Goal: Information Seeking & Learning: Compare options

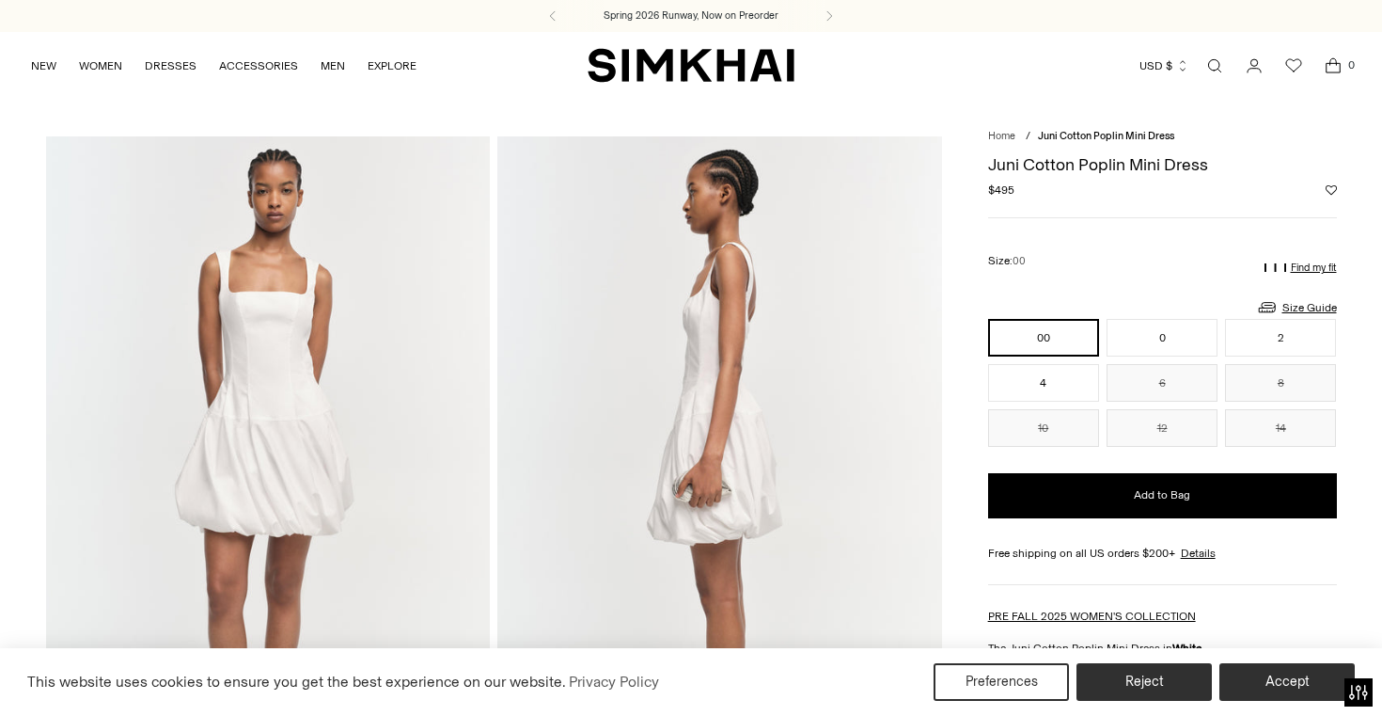
scroll to position [87, 0]
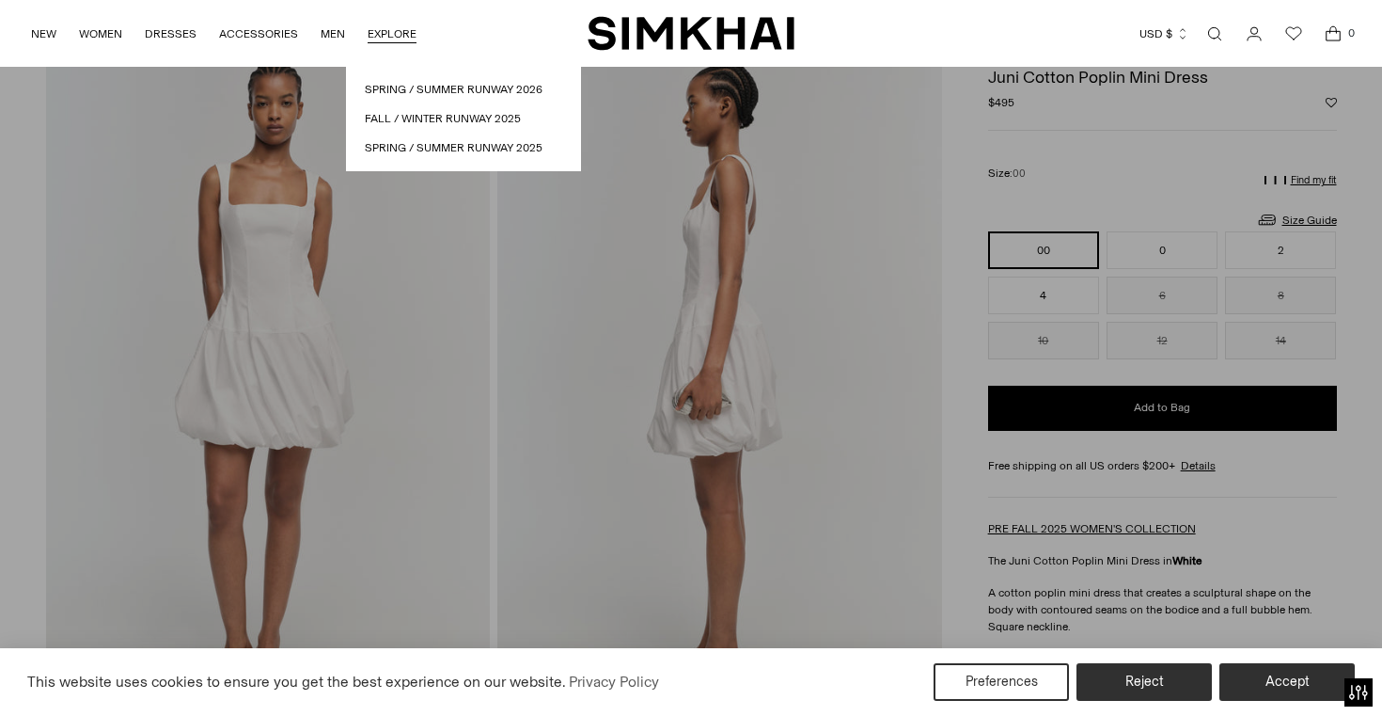
click at [1217, 35] on link "Open search modal" at bounding box center [1215, 34] width 38 height 38
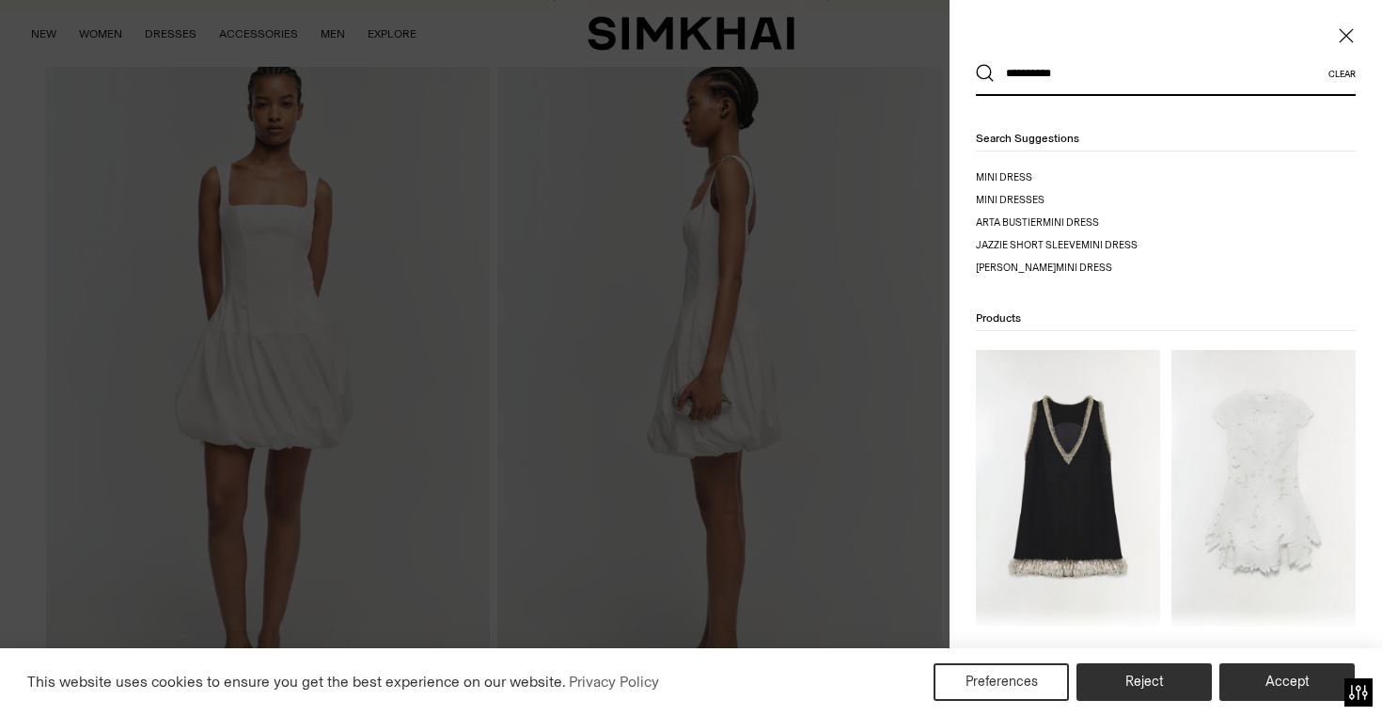
type input "**********"
click at [976, 64] on button "Search" at bounding box center [985, 73] width 19 height 19
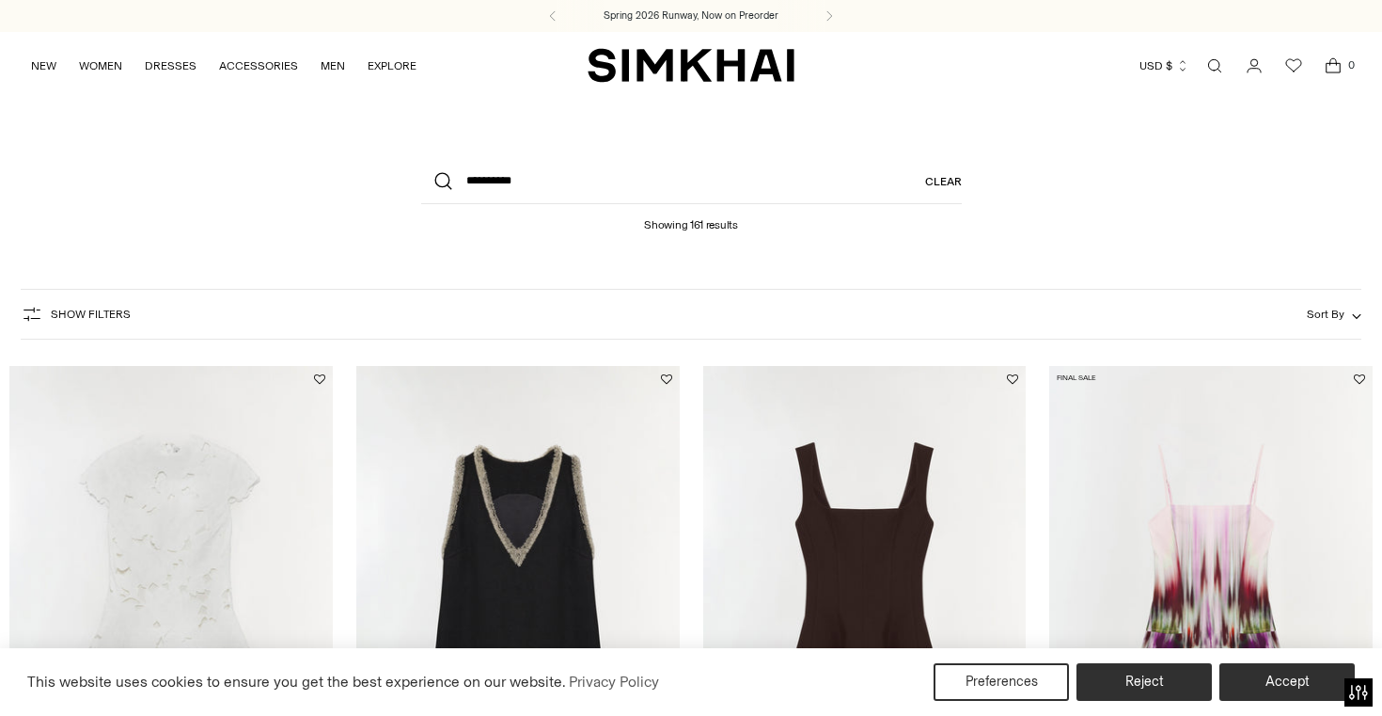
click at [64, 315] on span "Show Filters" at bounding box center [91, 314] width 80 height 13
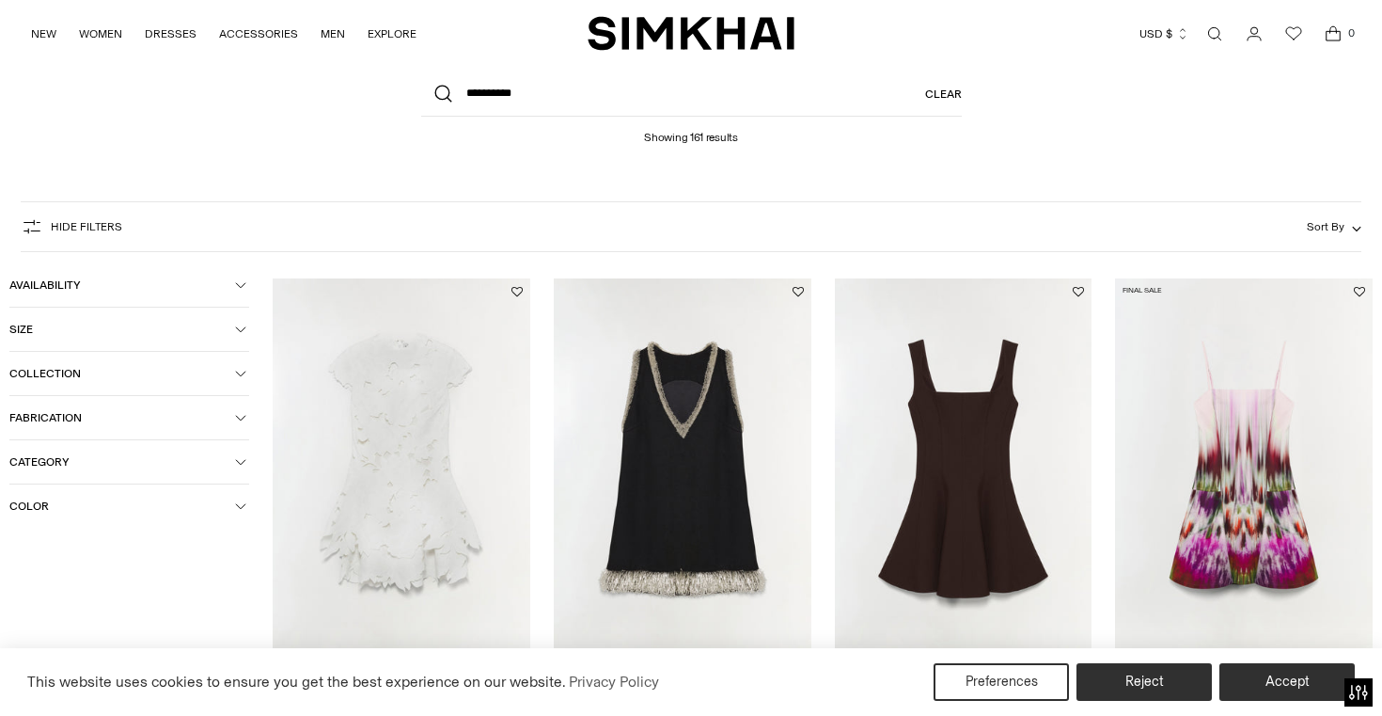
scroll to position [94, 0]
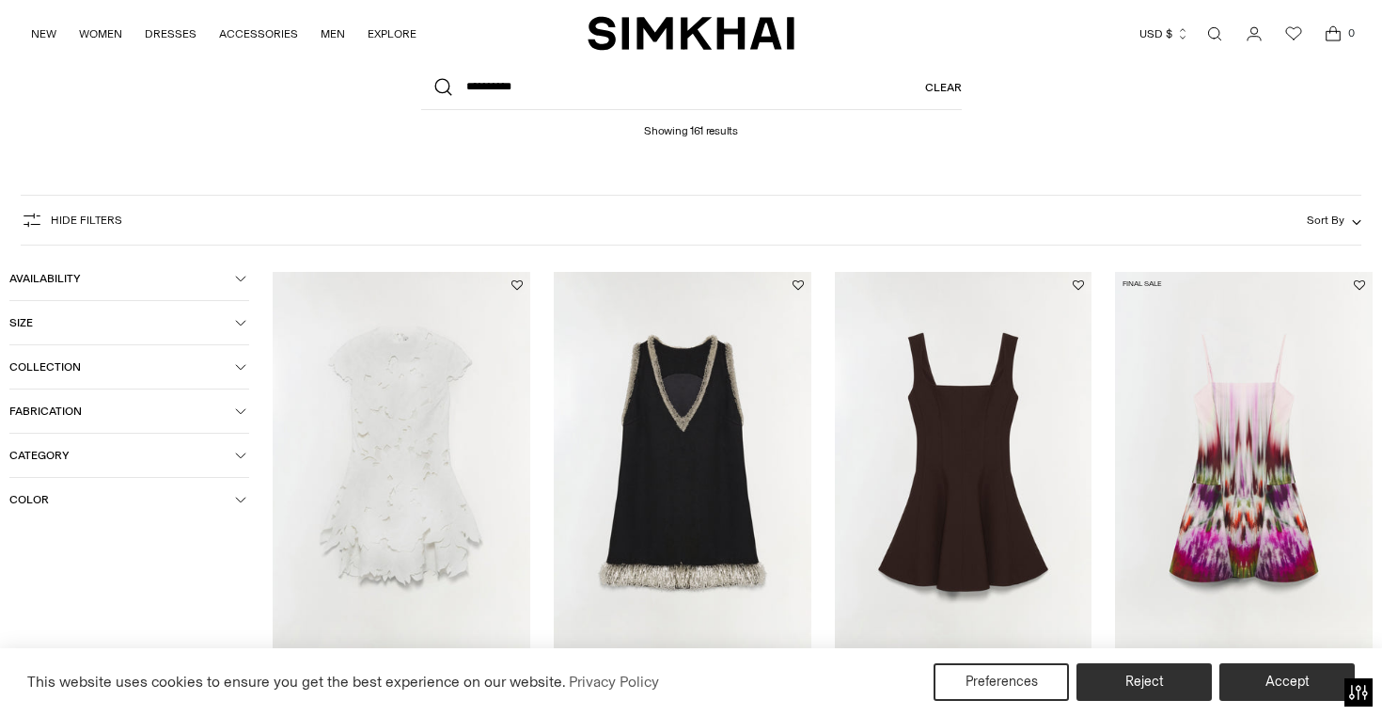
click at [37, 504] on span "Color" at bounding box center [122, 499] width 226 height 13
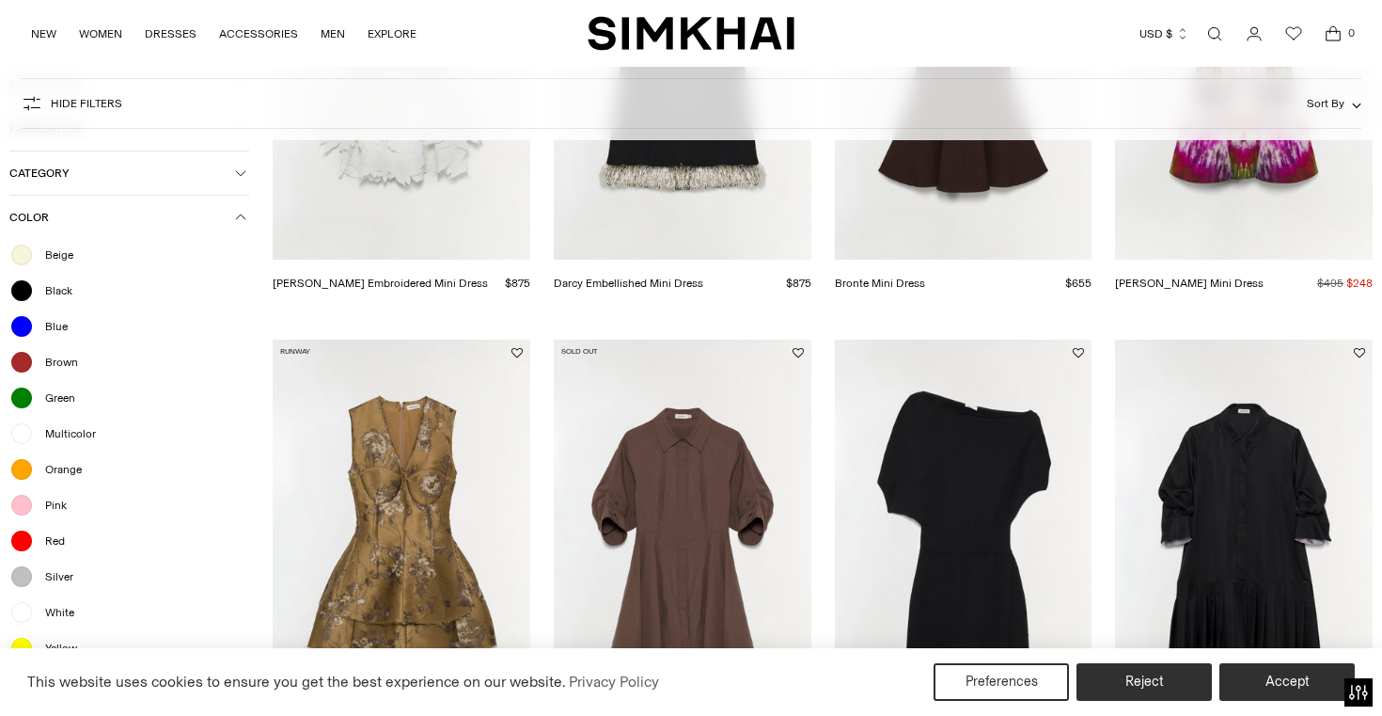
scroll to position [523, 0]
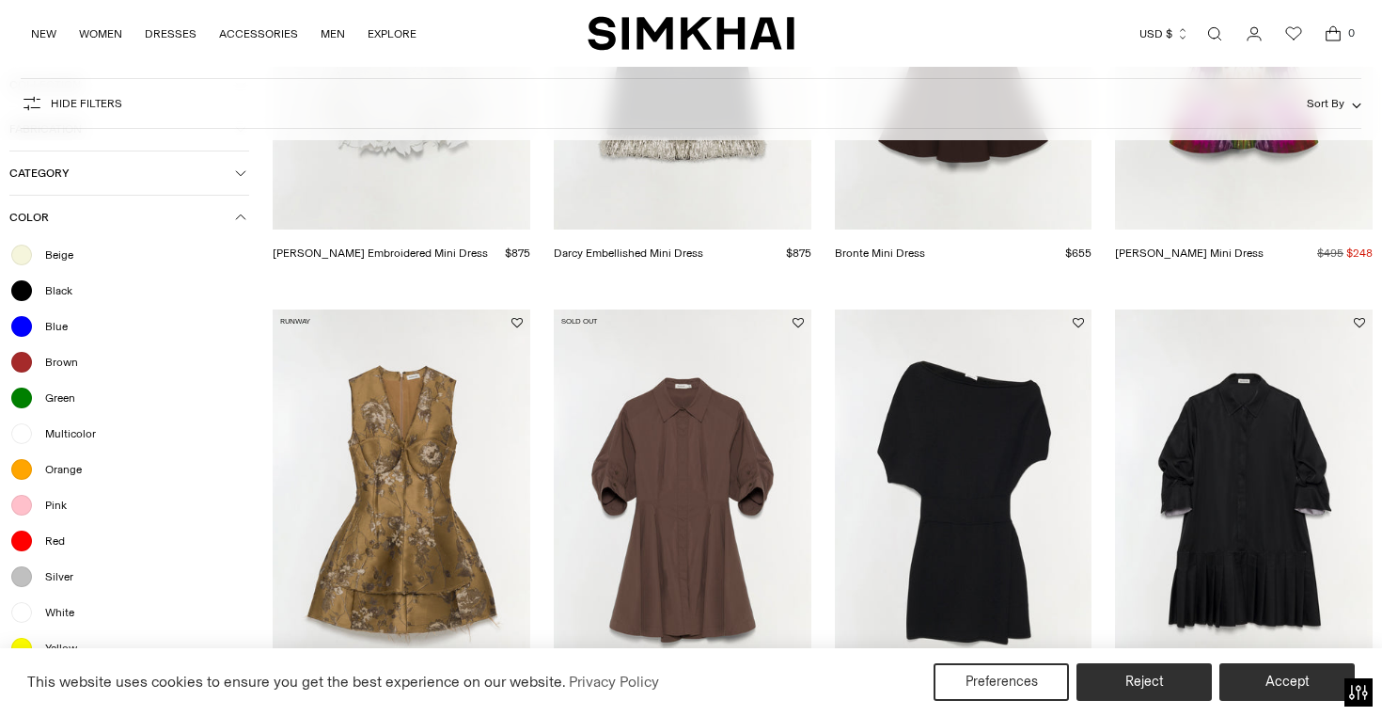
click at [52, 616] on span "White" at bounding box center [54, 612] width 40 height 17
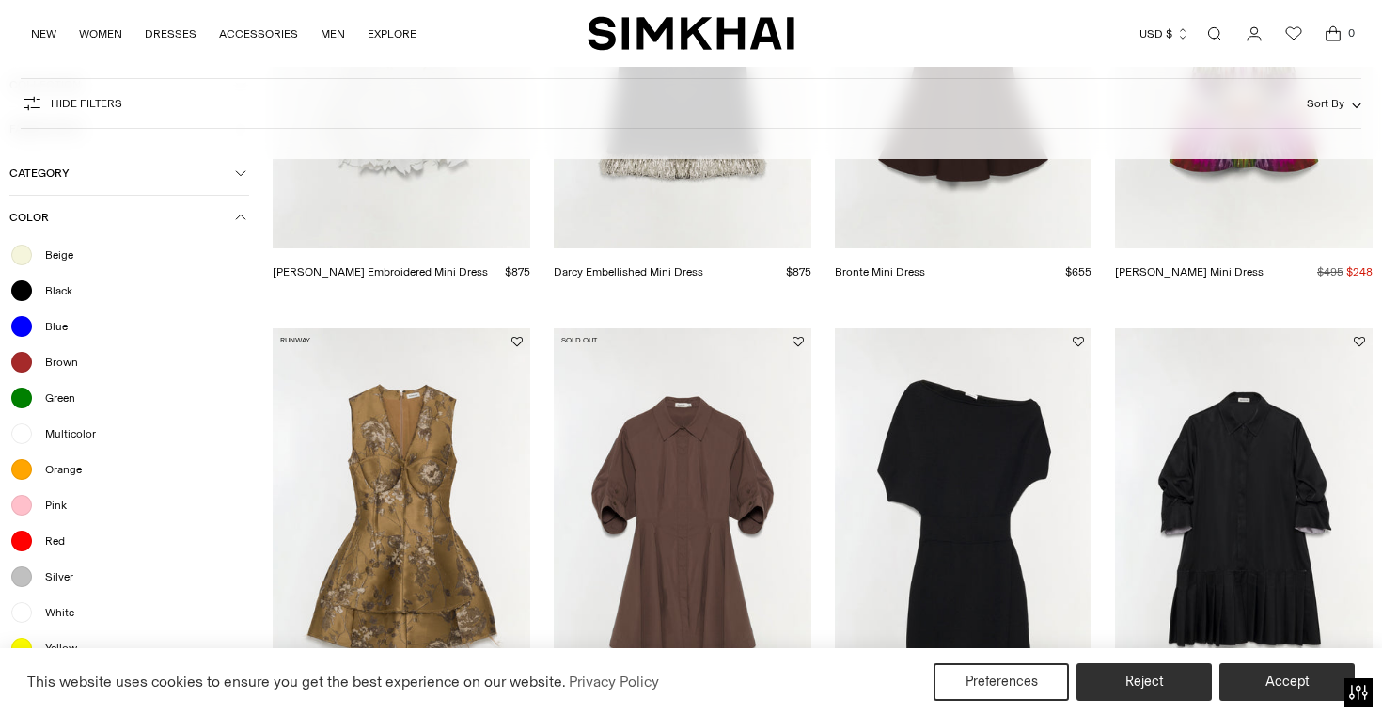
scroll to position [542, 0]
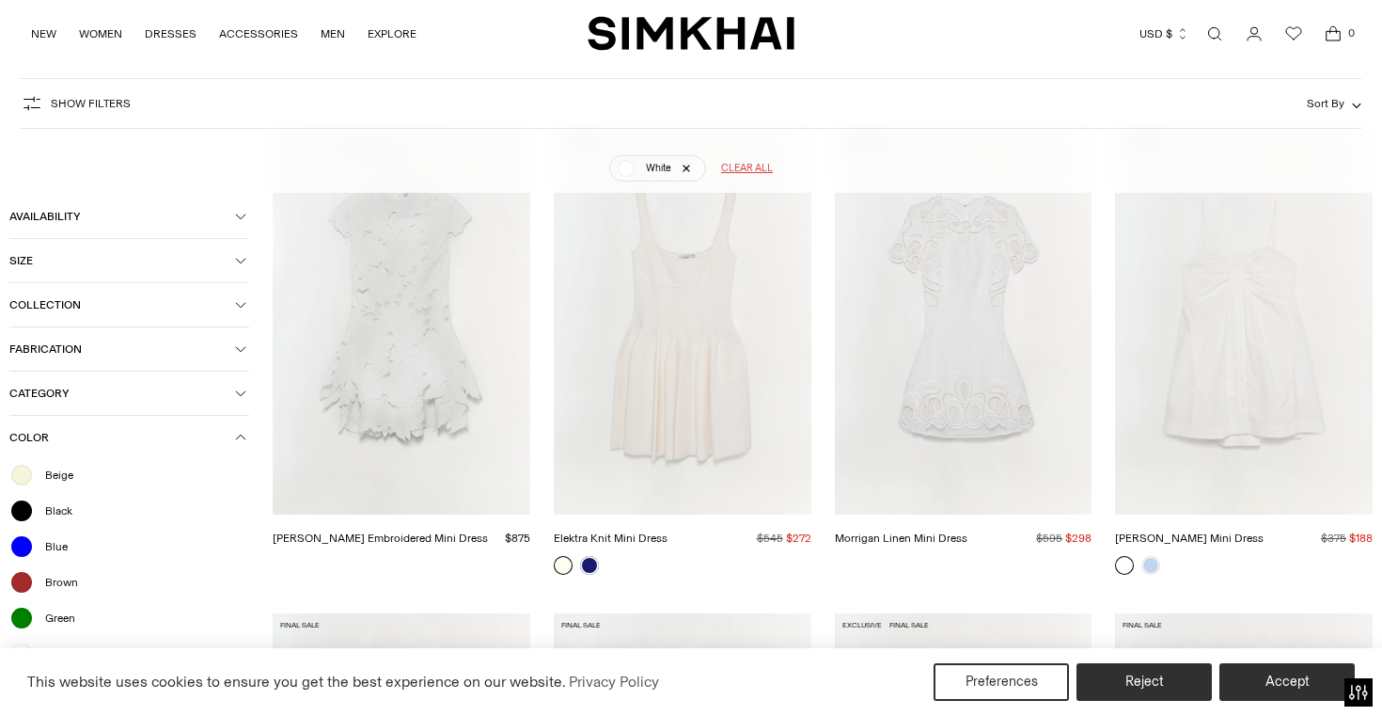
scroll to position [276, 0]
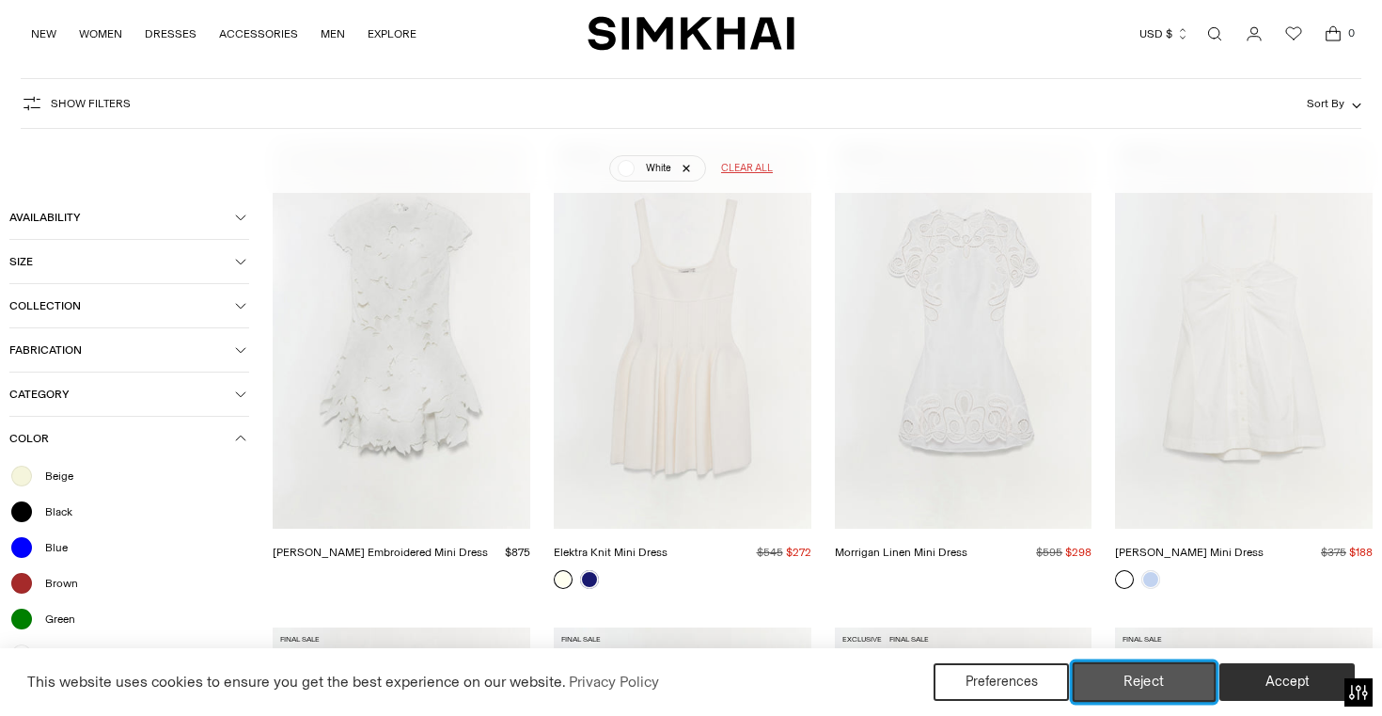
click at [1131, 687] on button "Reject" at bounding box center [1145, 681] width 144 height 39
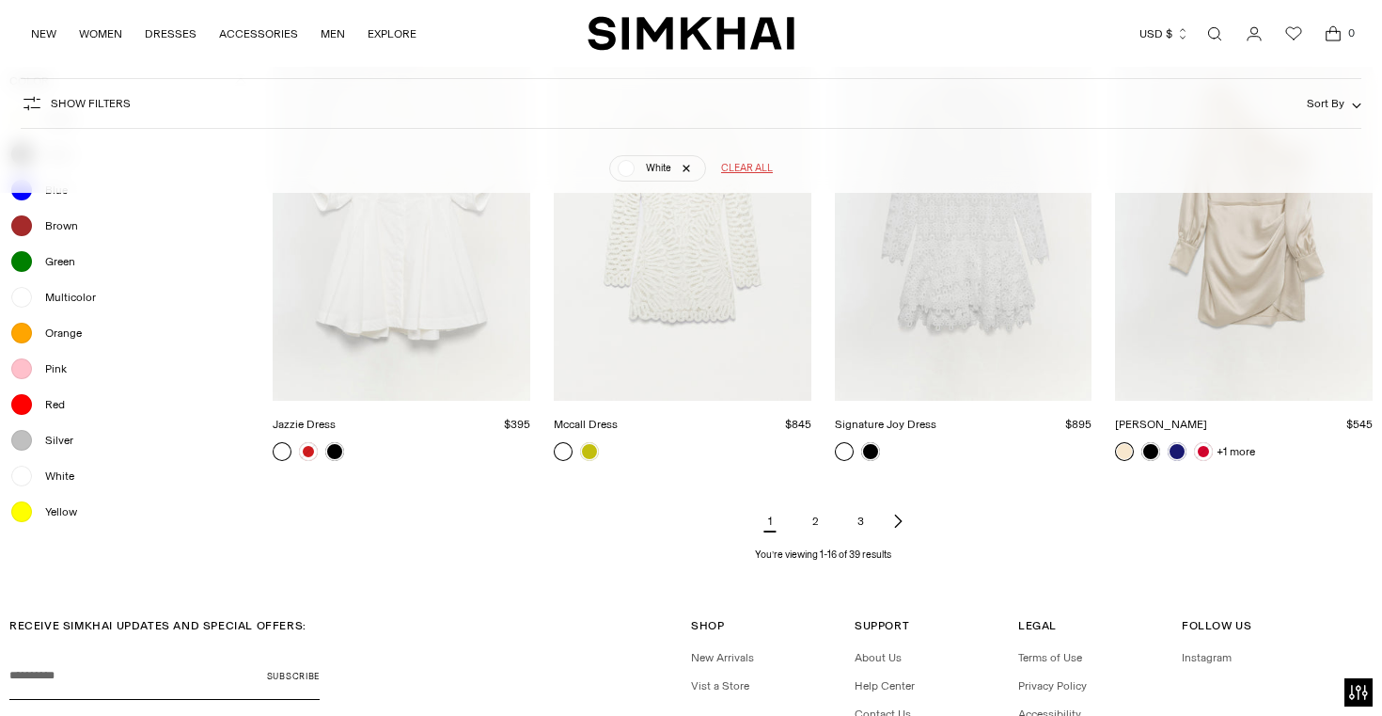
scroll to position [1861, 0]
click at [916, 416] on link "Signature Joy Dress" at bounding box center [886, 422] width 102 height 13
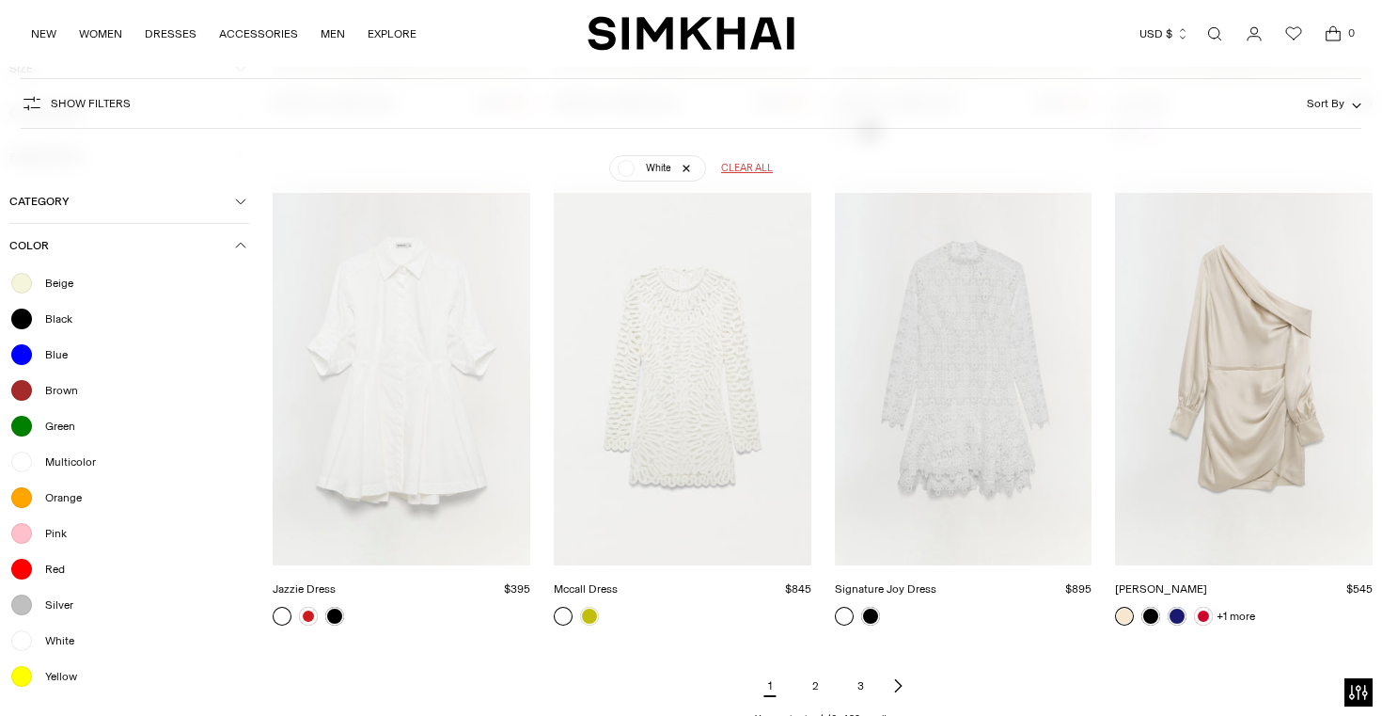
scroll to position [1758, 0]
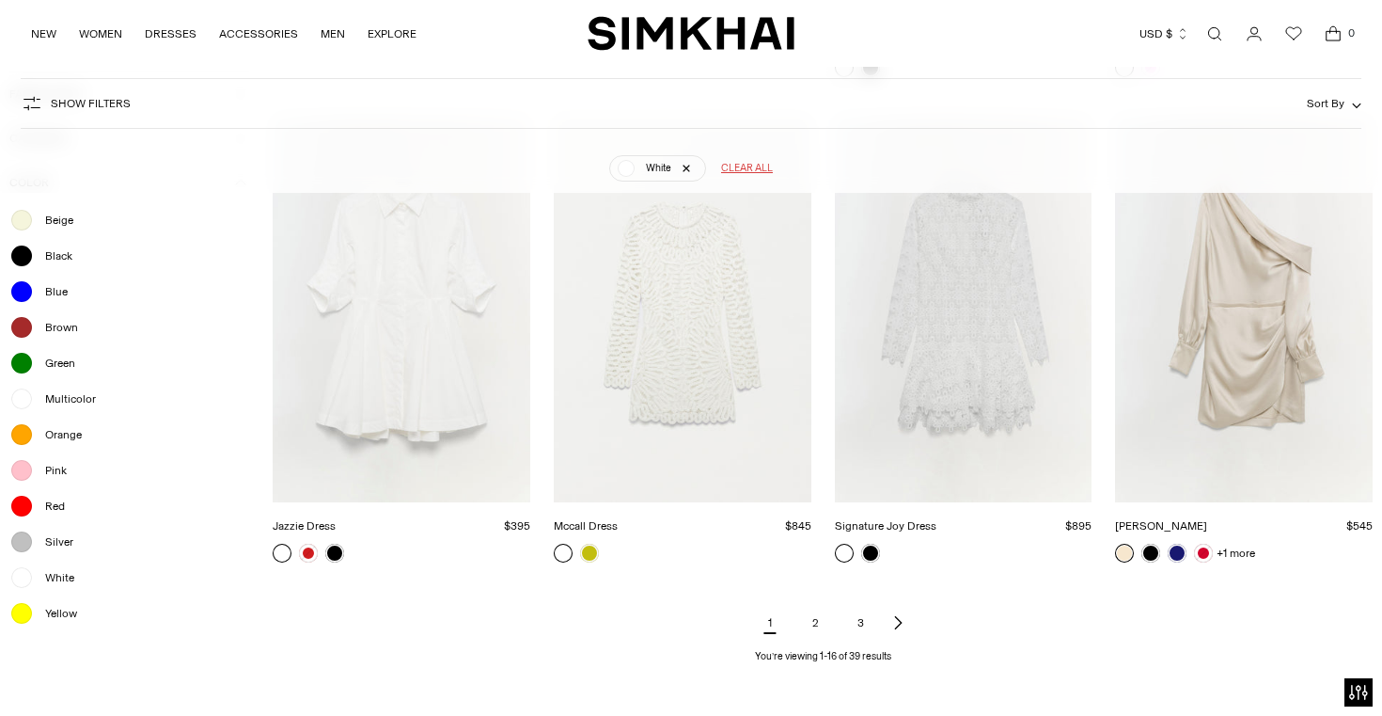
click at [589, 532] on link "Mccall Dress" at bounding box center [586, 525] width 64 height 13
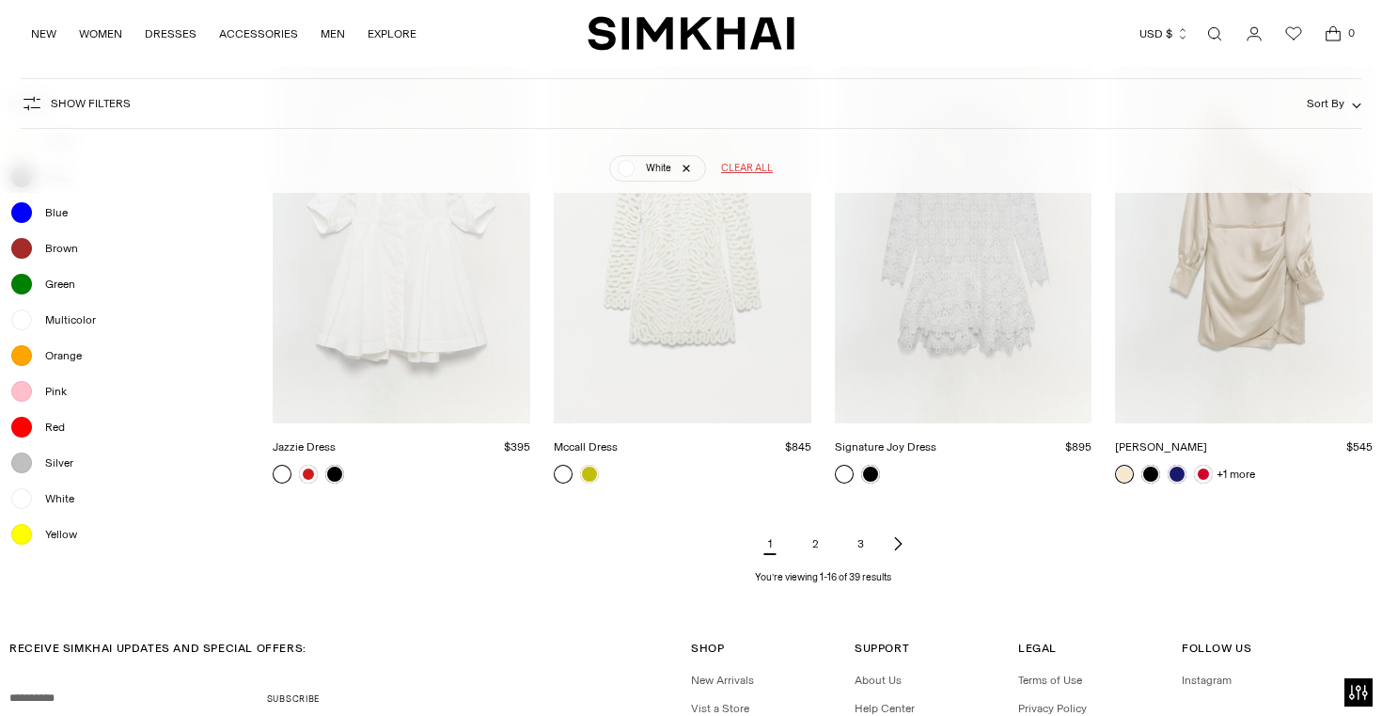
scroll to position [1981, 0]
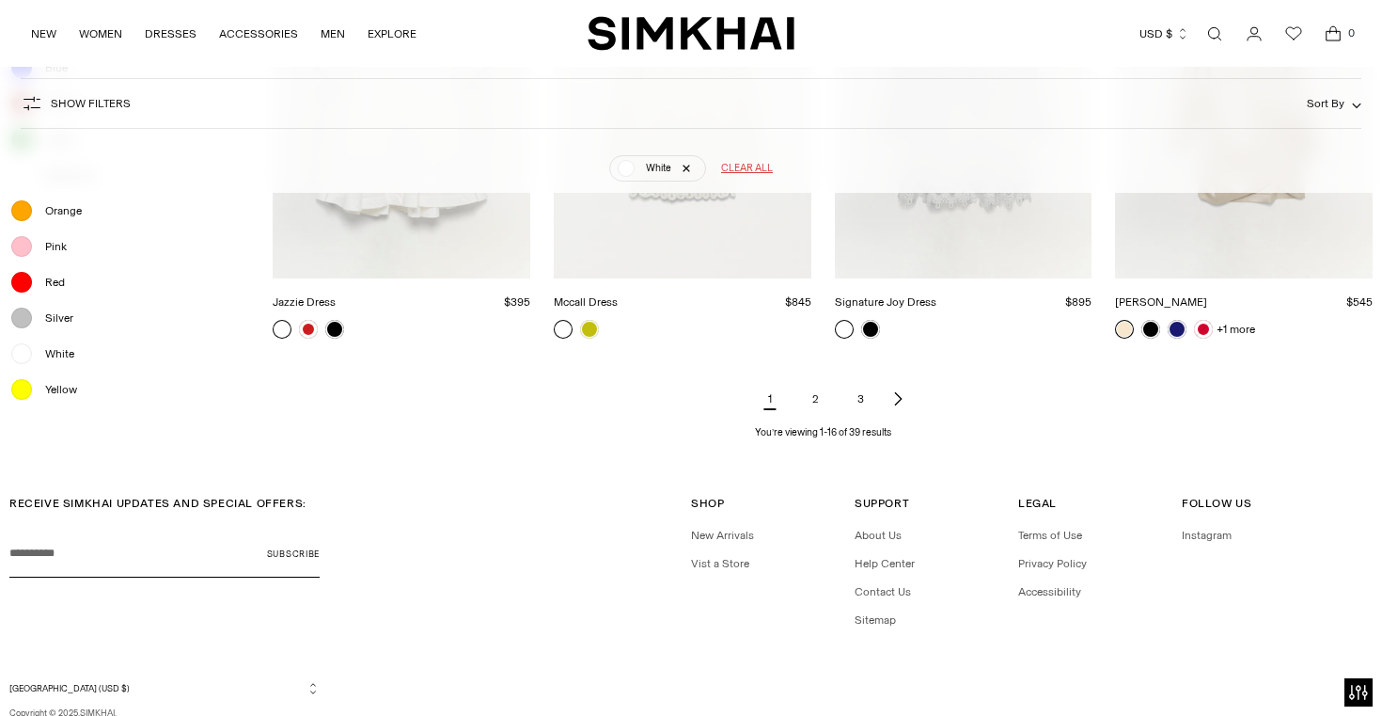
click at [897, 402] on icon "Next page of results" at bounding box center [898, 398] width 15 height 15
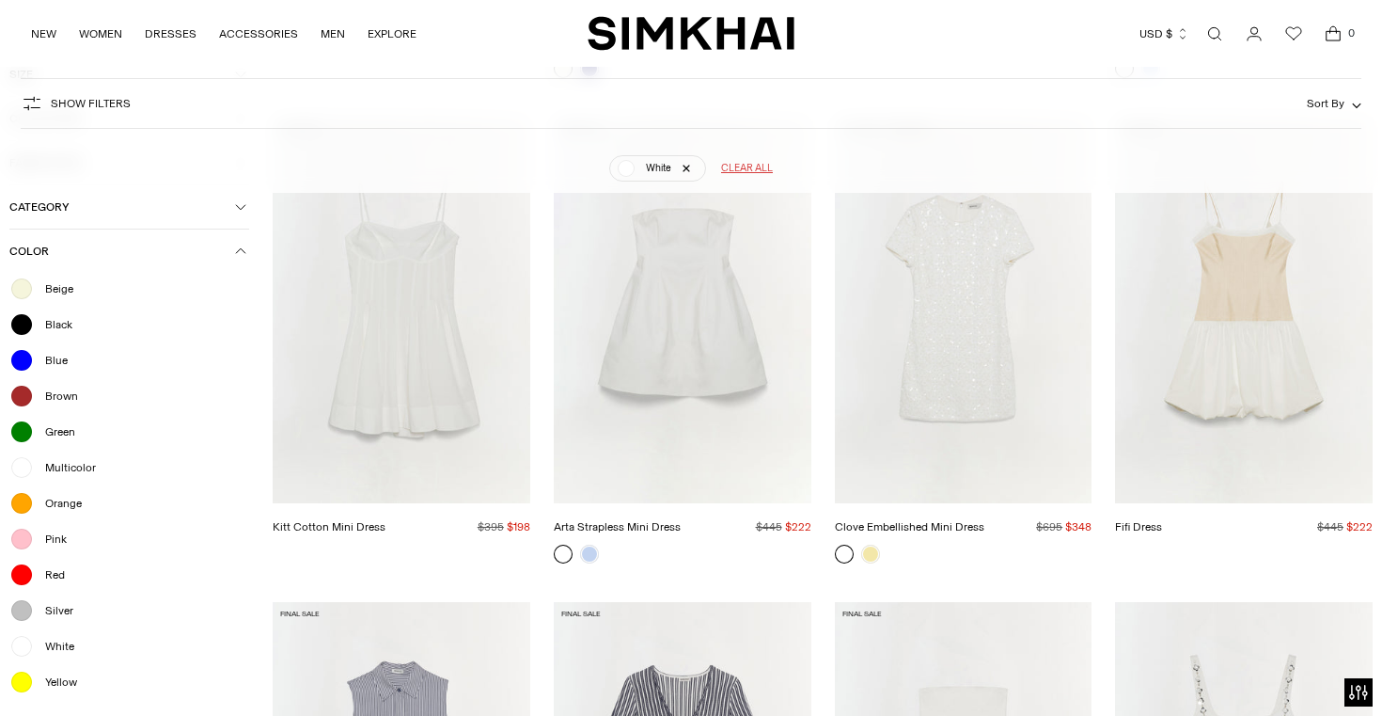
scroll to position [786, 0]
click at [681, 521] on link "Arta Strapless Mini Dress" at bounding box center [617, 527] width 127 height 13
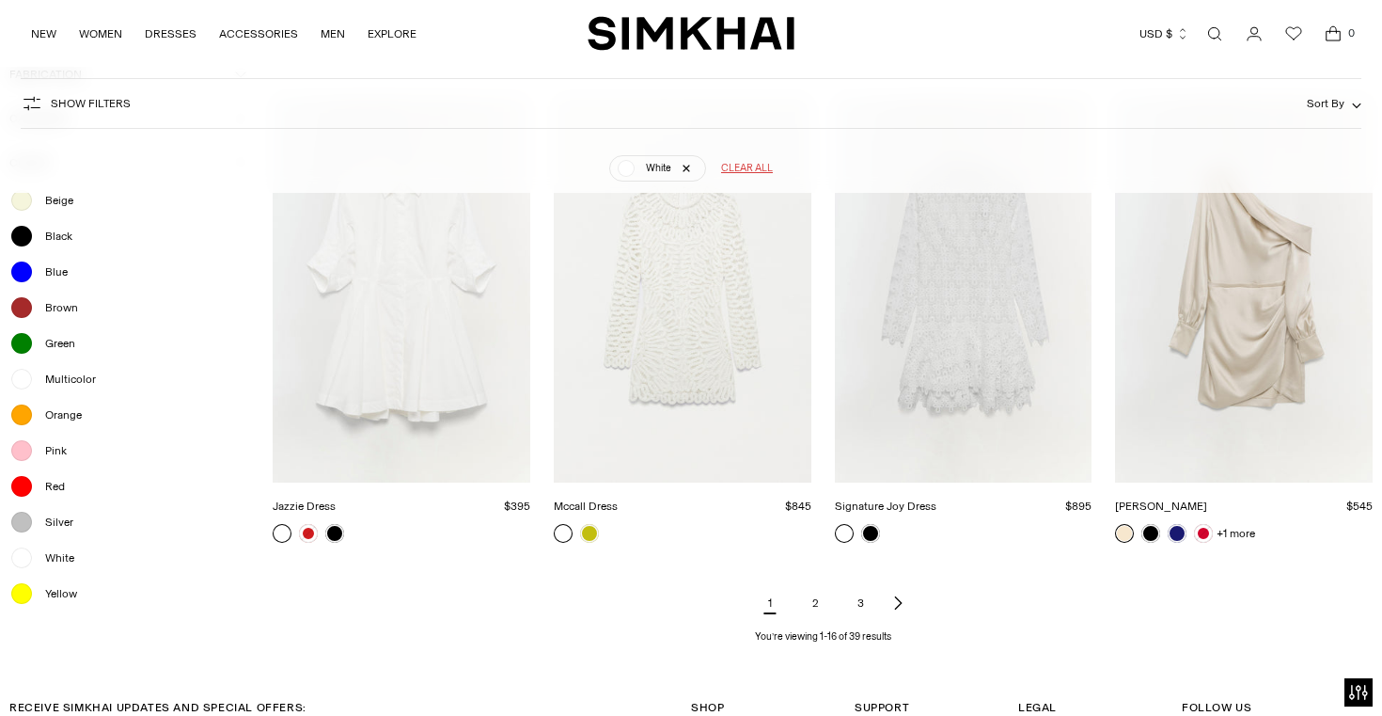
scroll to position [1774, 0]
click at [928, 502] on link "Signature Joy Dress" at bounding box center [886, 508] width 102 height 13
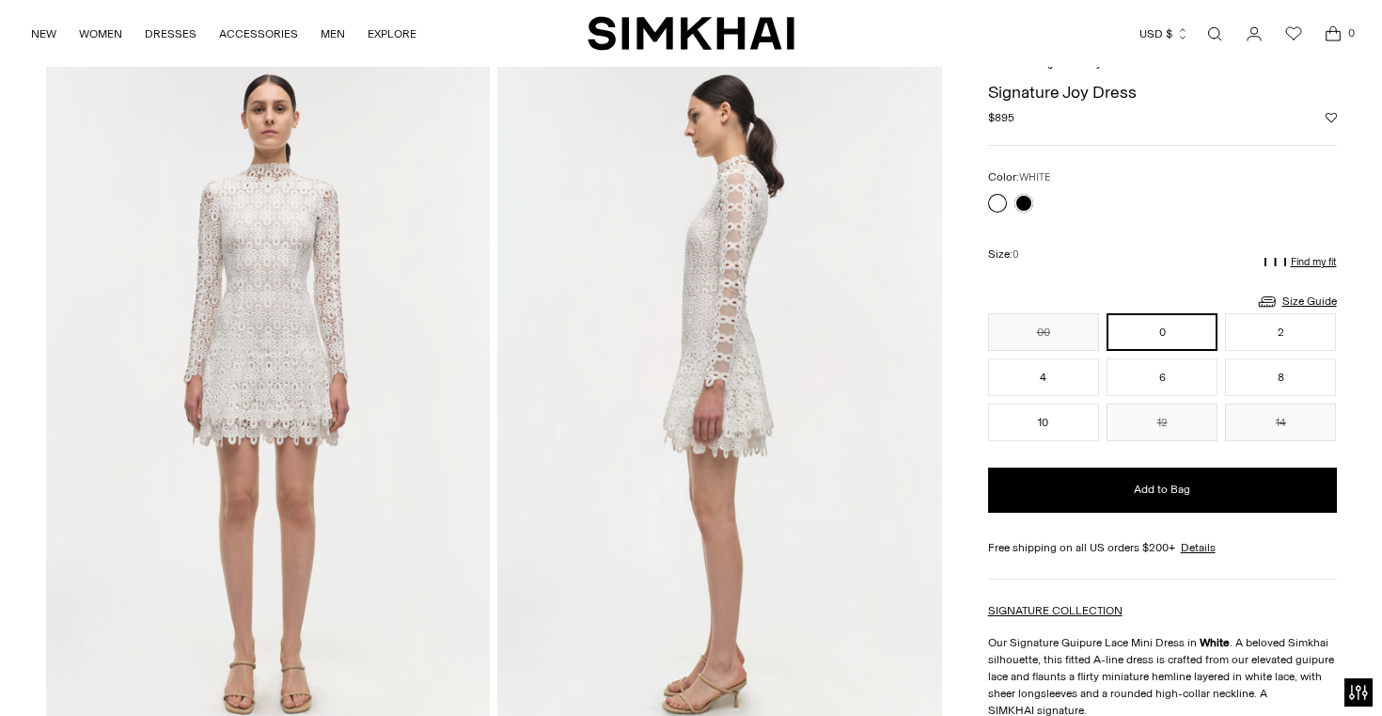
scroll to position [73, 0]
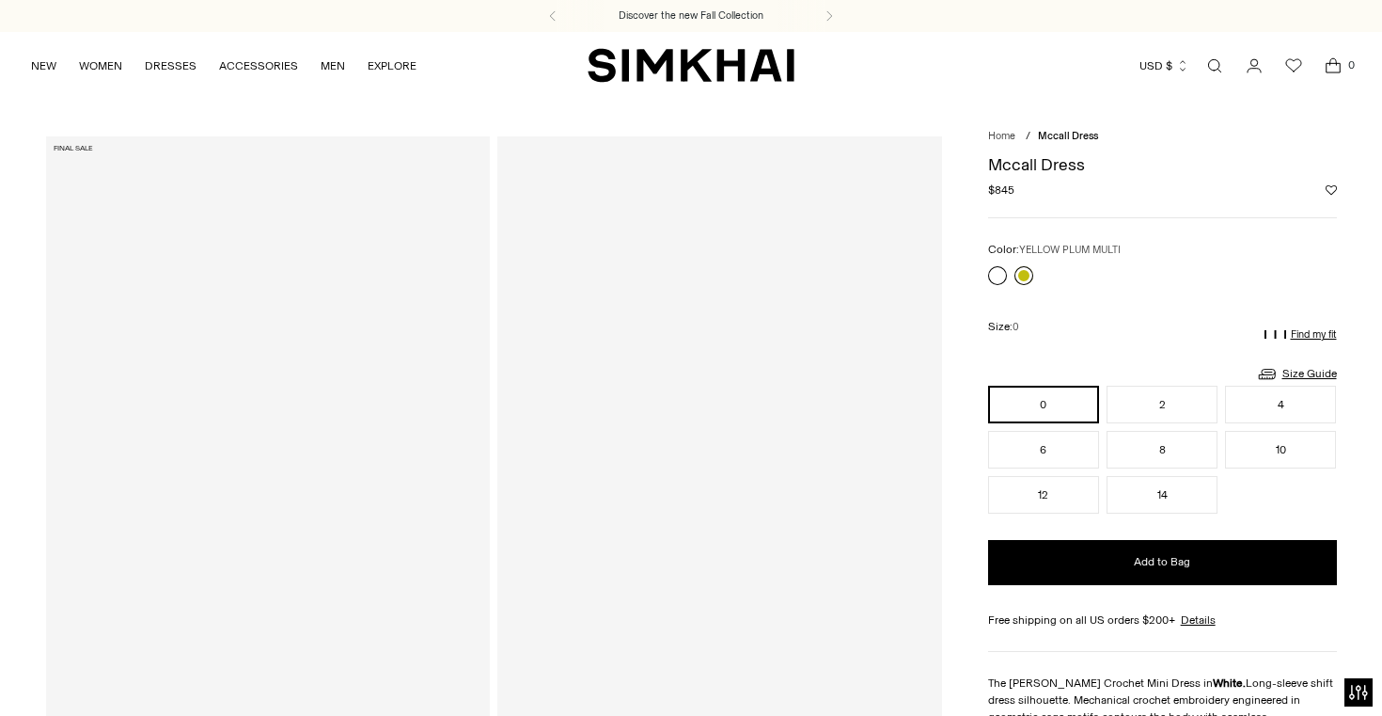
click at [1025, 275] on link at bounding box center [1024, 275] width 19 height 19
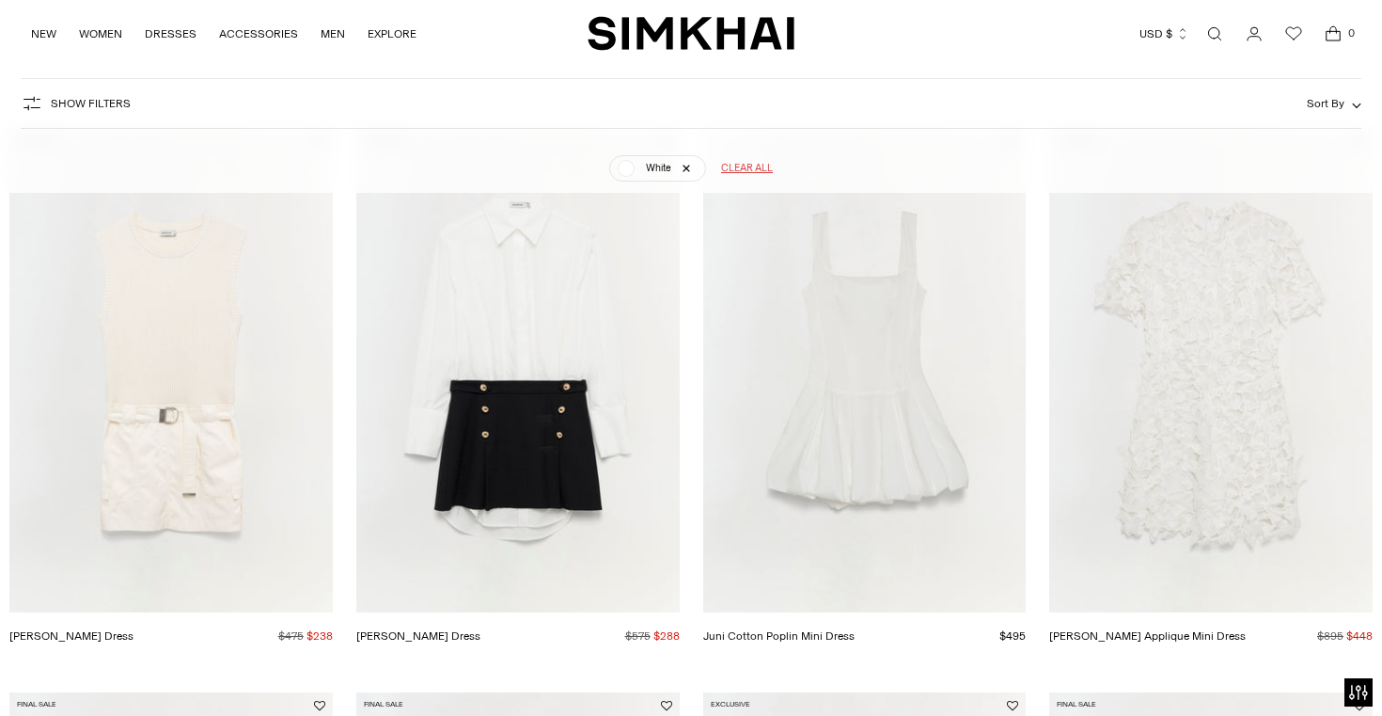
scroll to position [288, 0]
click at [1186, 633] on link "[PERSON_NAME] Applique Mini Dress" at bounding box center [1147, 639] width 197 height 13
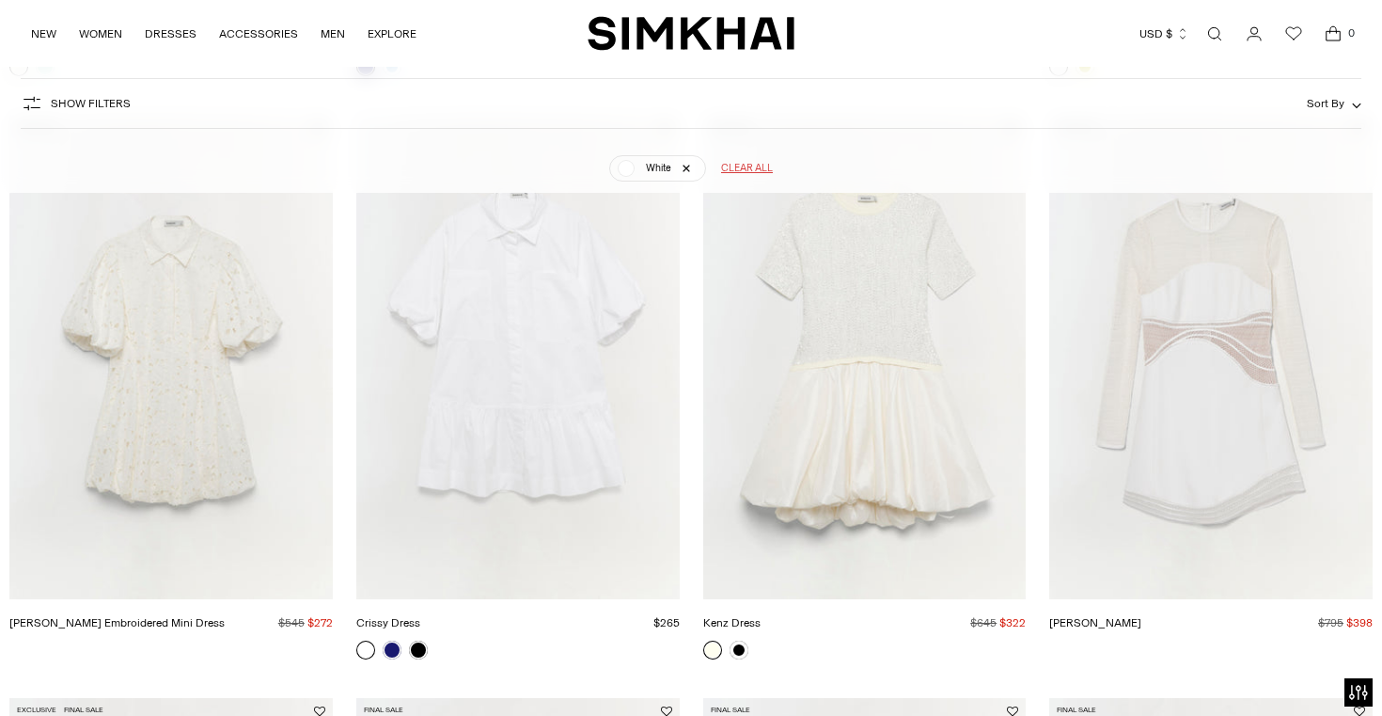
scroll to position [1467, 0]
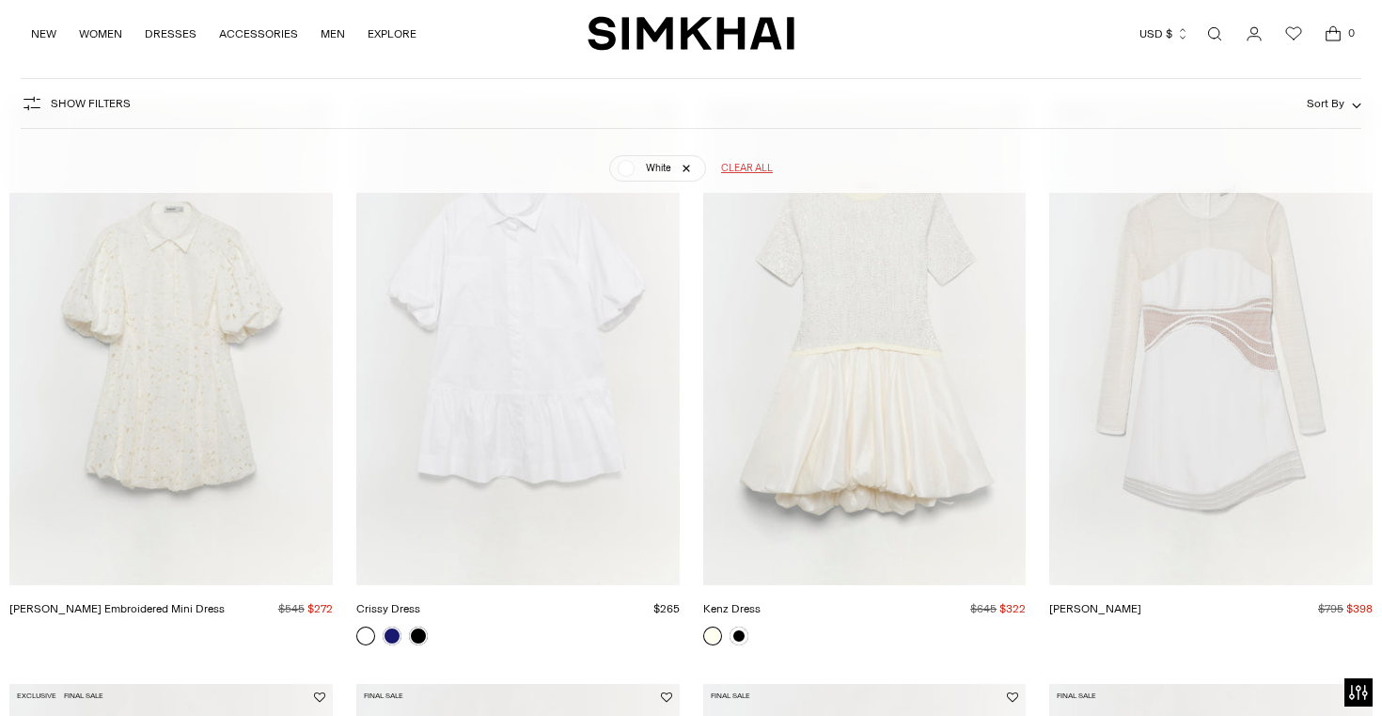
click at [761, 602] on link "Kenz Dress" at bounding box center [731, 608] width 57 height 13
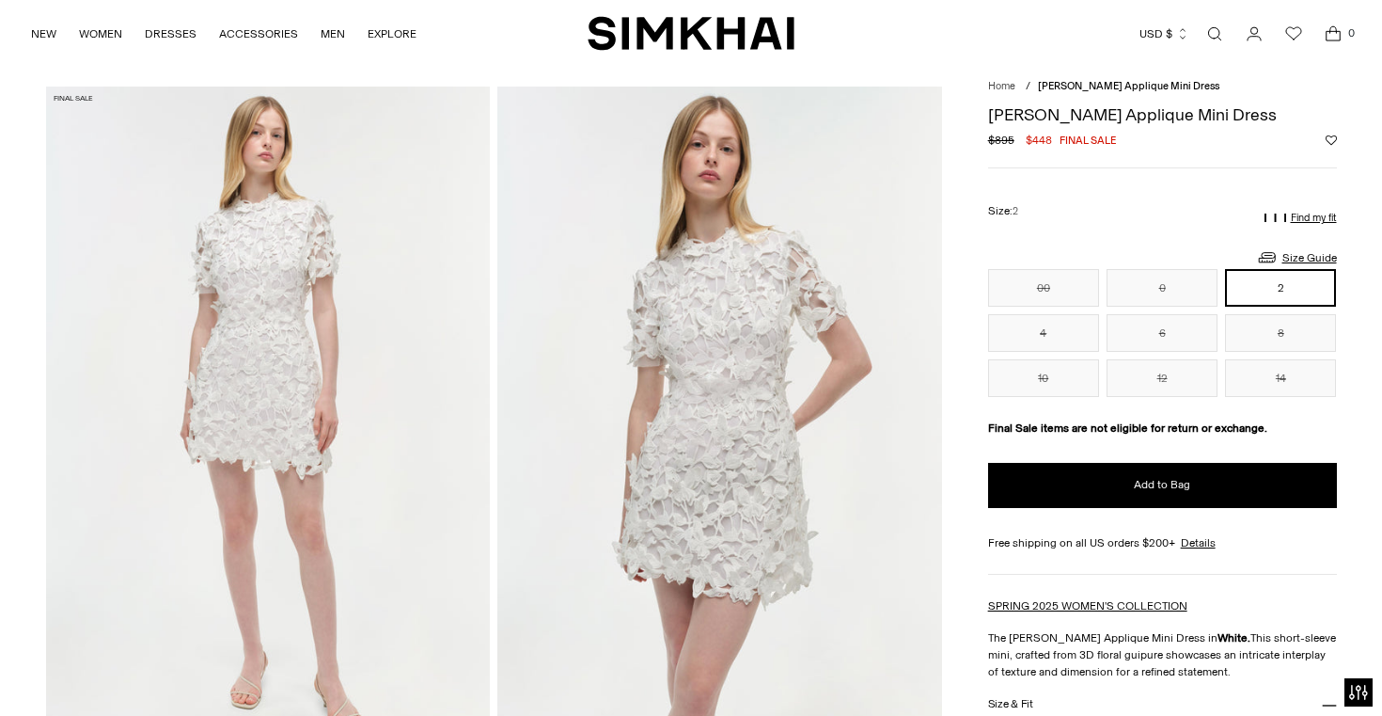
scroll to position [39, 0]
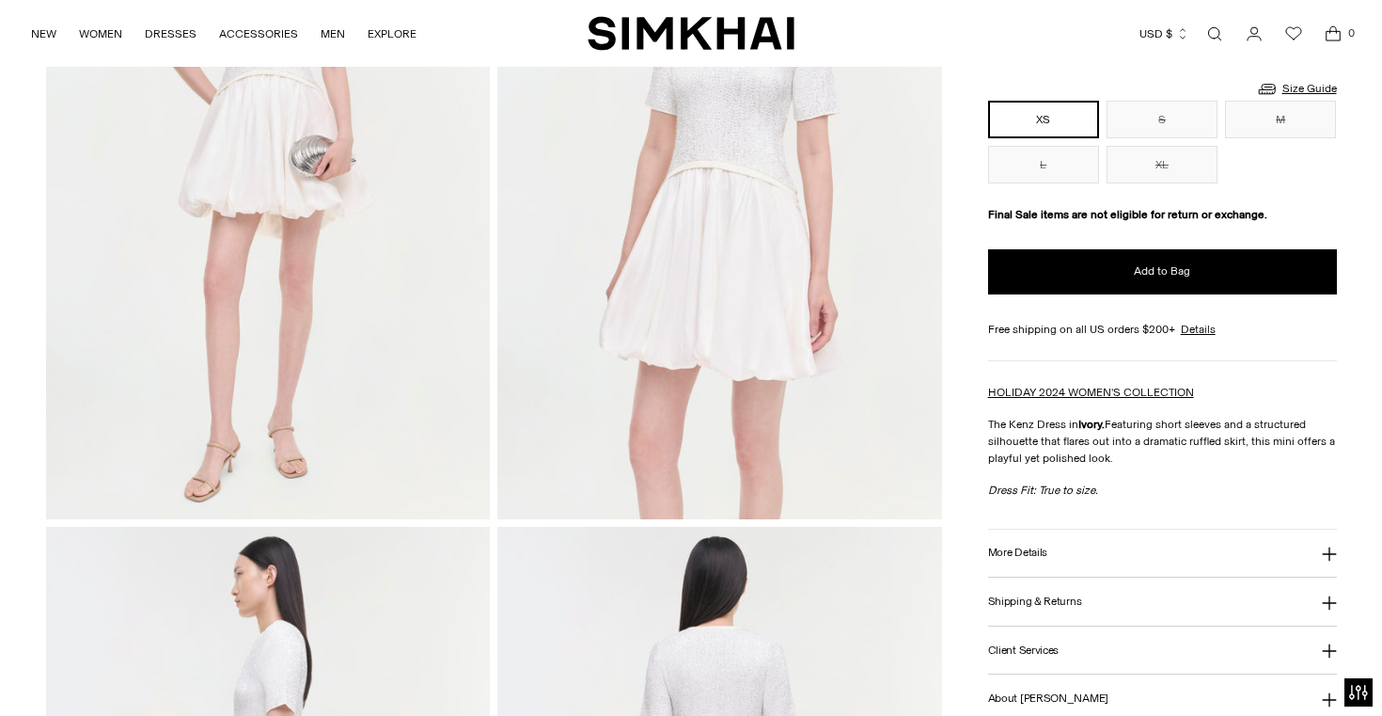
scroll to position [310, 0]
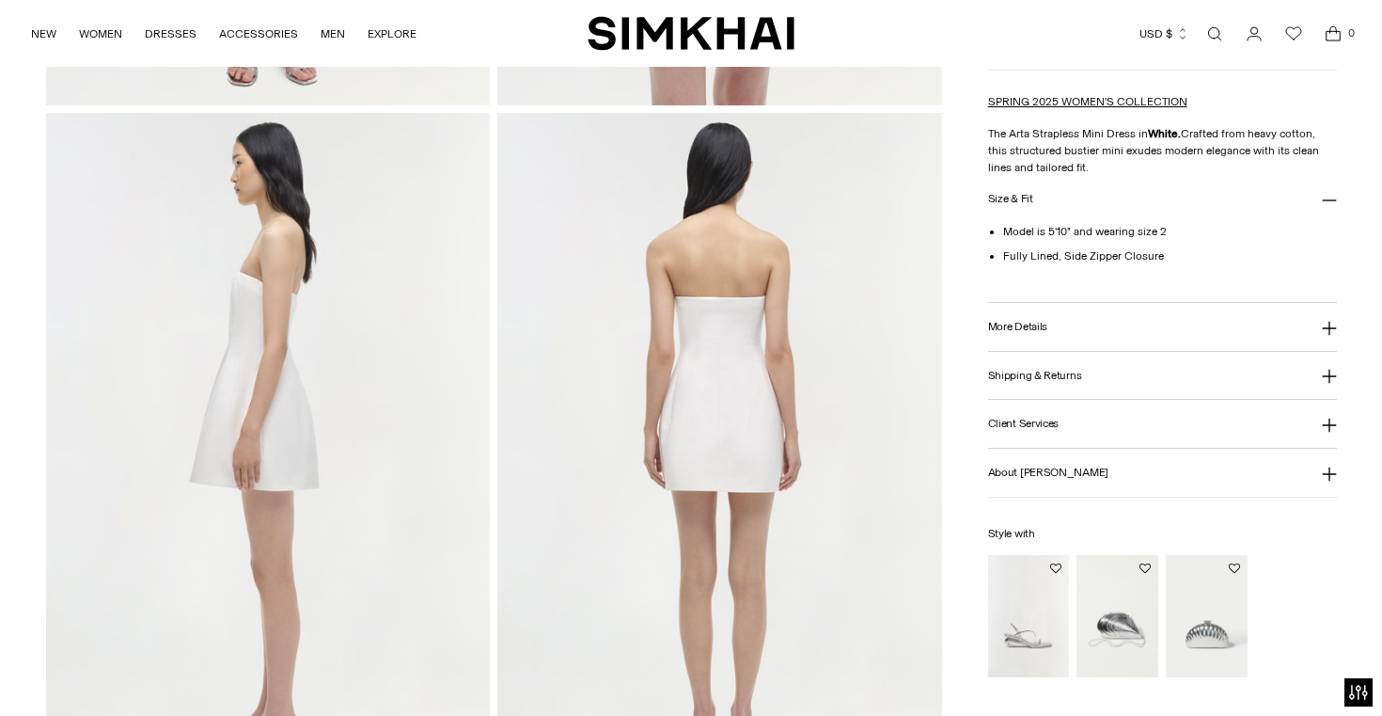
scroll to position [711, 0]
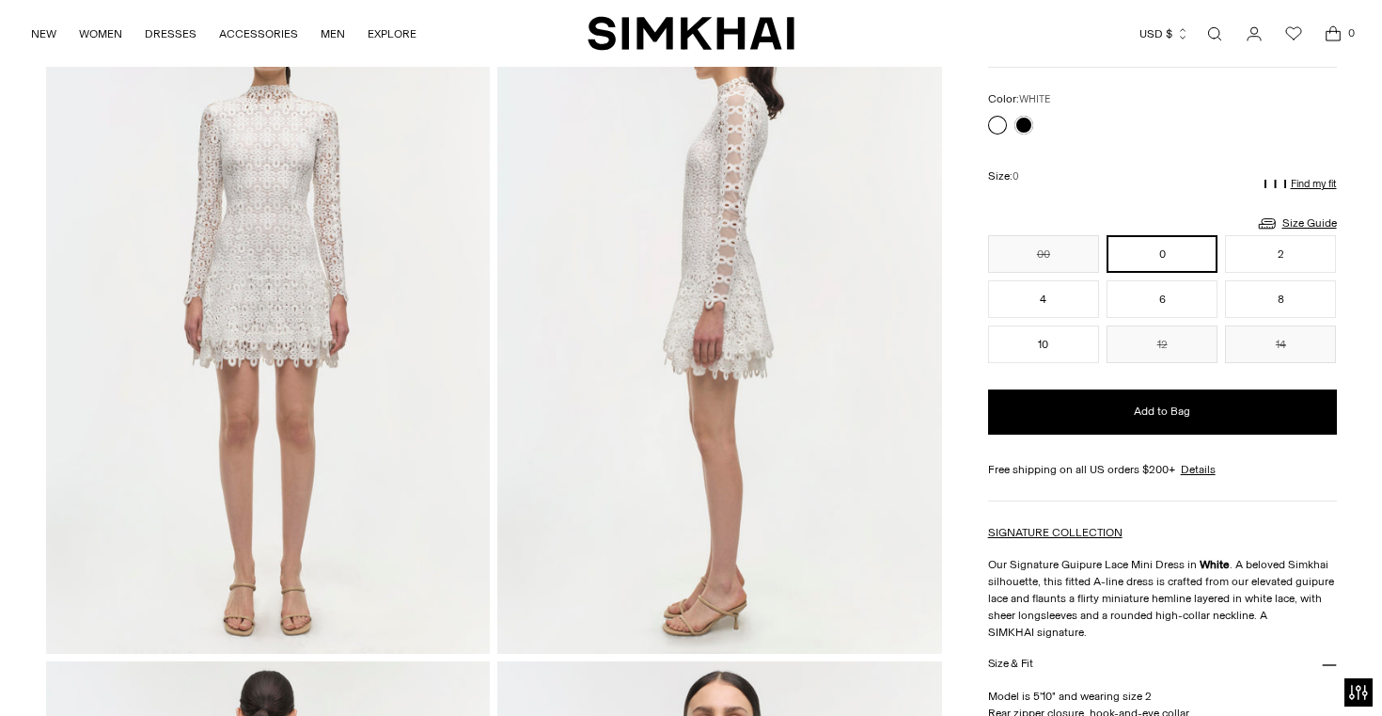
scroll to position [167, 0]
